Goal: Information Seeking & Learning: Learn about a topic

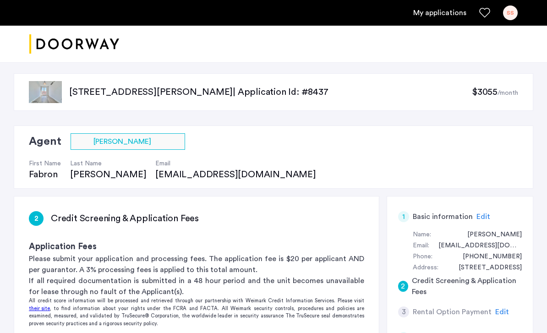
click at [42, 96] on img at bounding box center [45, 92] width 33 height 22
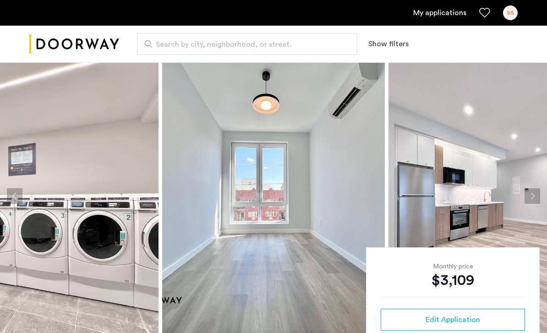
click at [334, 268] on img at bounding box center [273, 196] width 222 height 275
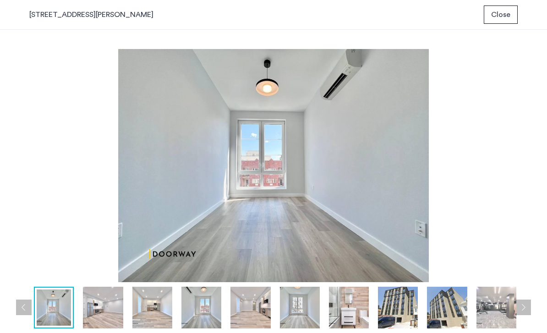
click at [532, 166] on div "prev next prev next" at bounding box center [273, 181] width 547 height 303
click at [92, 301] on img at bounding box center [103, 308] width 40 height 42
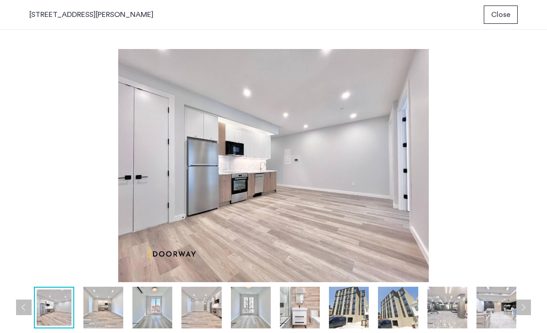
click at [187, 294] on img at bounding box center [201, 308] width 40 height 42
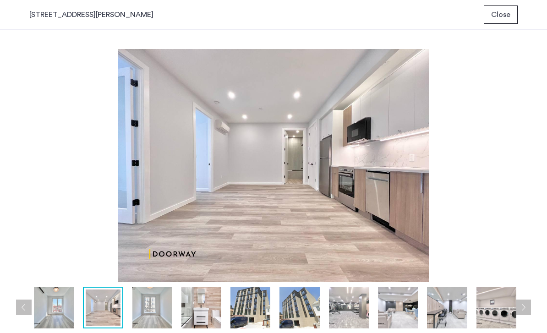
click at [258, 304] on img at bounding box center [250, 308] width 40 height 42
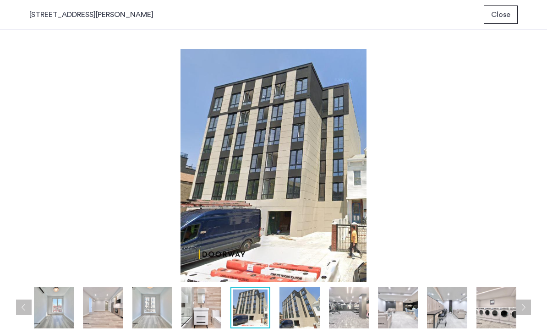
click at [304, 305] on img at bounding box center [299, 308] width 40 height 42
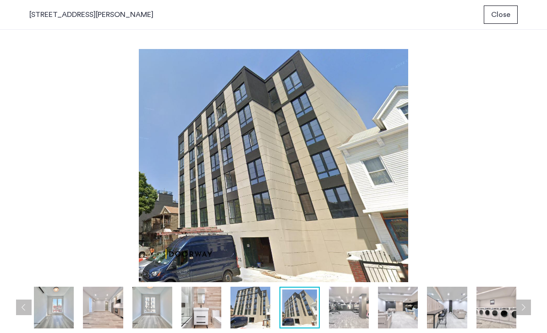
click at [346, 308] on img at bounding box center [349, 308] width 40 height 42
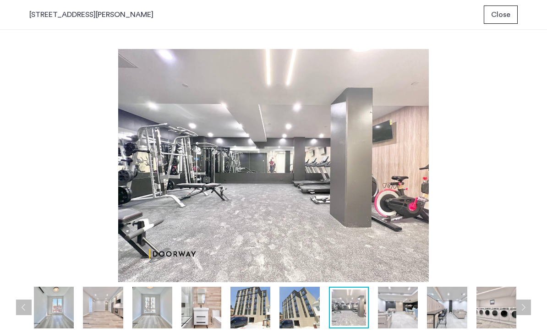
click at [368, 297] on div at bounding box center [349, 308] width 40 height 42
click at [399, 302] on img at bounding box center [398, 308] width 40 height 42
